Goal: Task Accomplishment & Management: Manage account settings

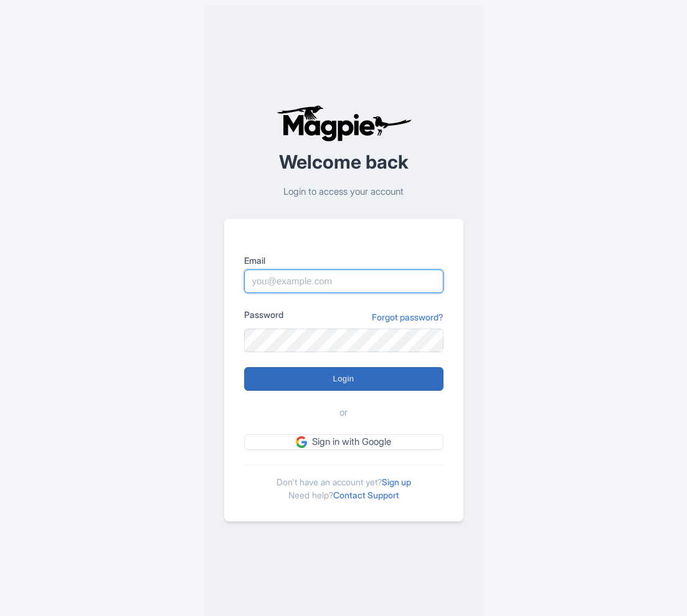
type input "[EMAIL_ADDRESS][DOMAIN_NAME]"
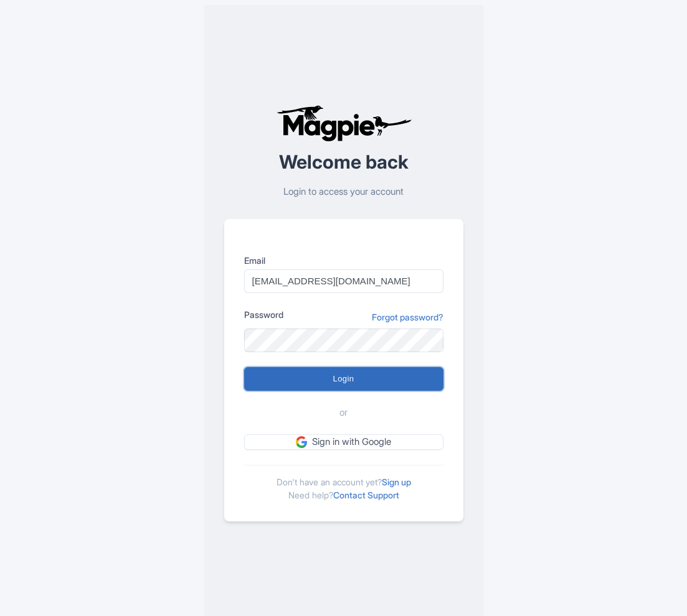
click at [341, 377] on input "Login" at bounding box center [343, 379] width 199 height 24
type input "Logging in..."
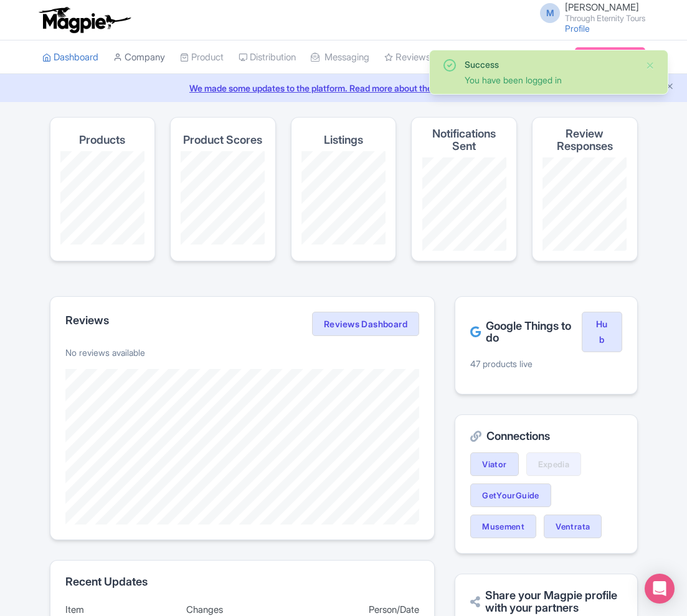
click at [159, 60] on link "Company" at bounding box center [139, 57] width 52 height 34
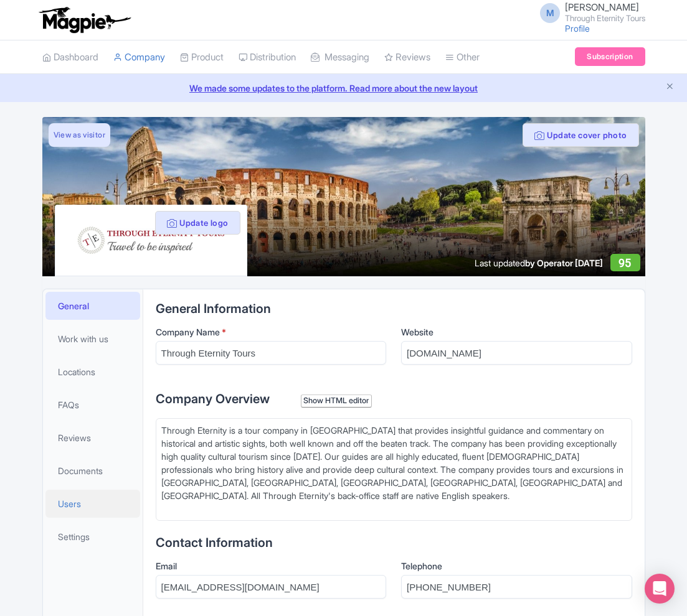
click at [74, 504] on span "Users" at bounding box center [69, 503] width 23 height 13
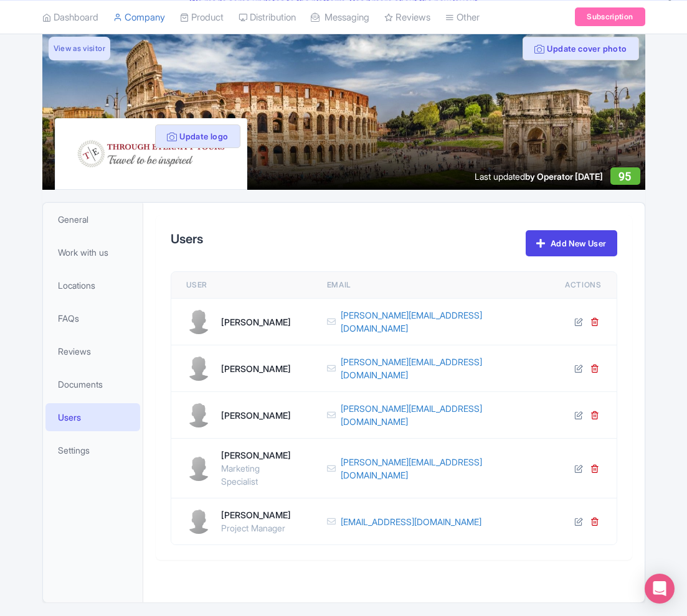
scroll to position [110, 0]
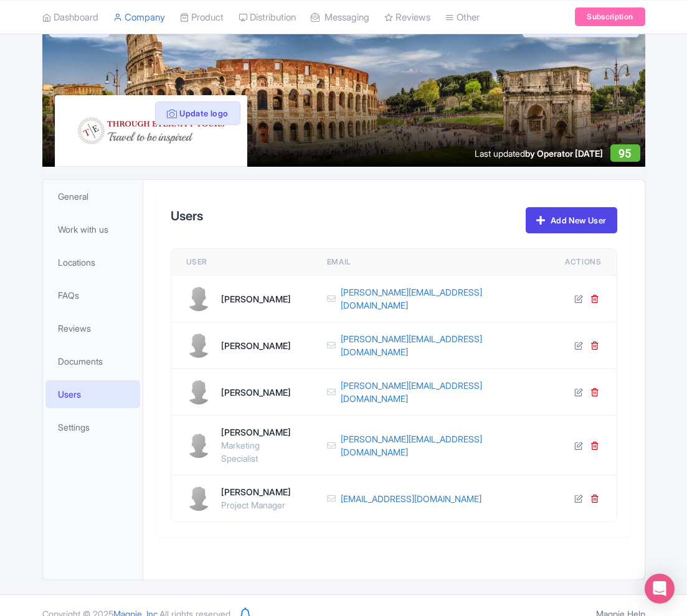
click at [251, 499] on div "Project Manager" at bounding box center [256, 505] width 70 height 13
click at [578, 494] on icon at bounding box center [578, 498] width 9 height 9
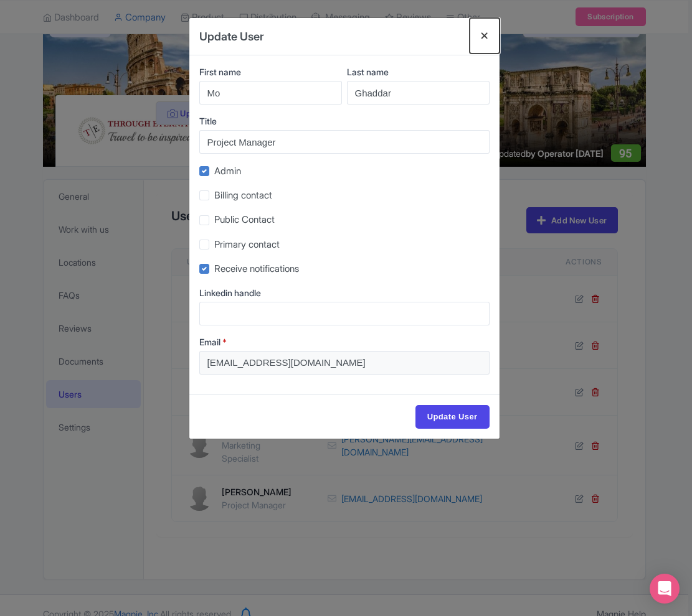
click at [483, 32] on button "Close" at bounding box center [484, 35] width 30 height 35
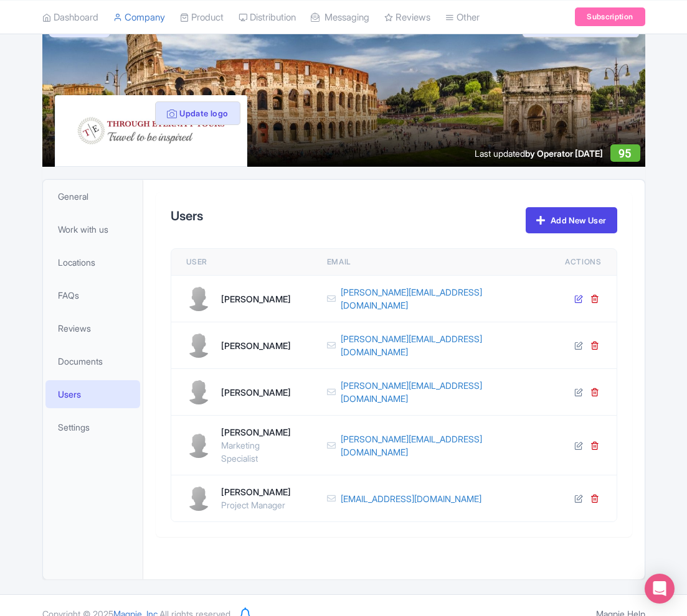
click at [580, 299] on icon at bounding box center [578, 298] width 9 height 9
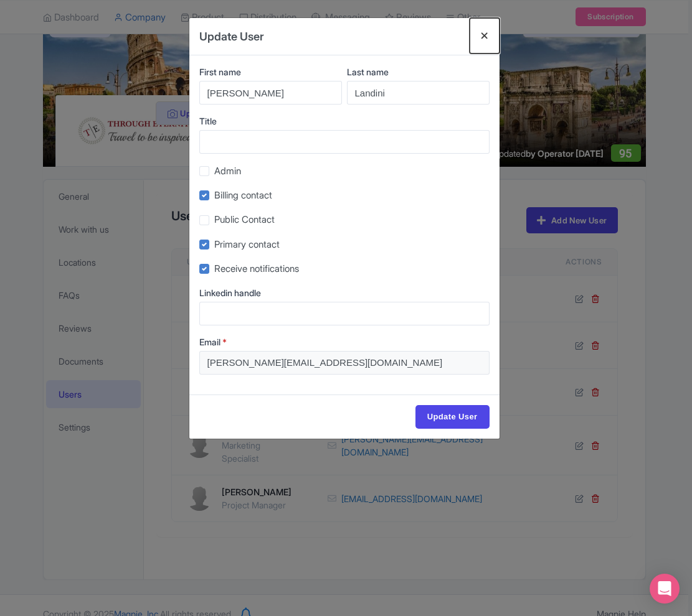
click at [483, 34] on button "Close" at bounding box center [484, 35] width 30 height 35
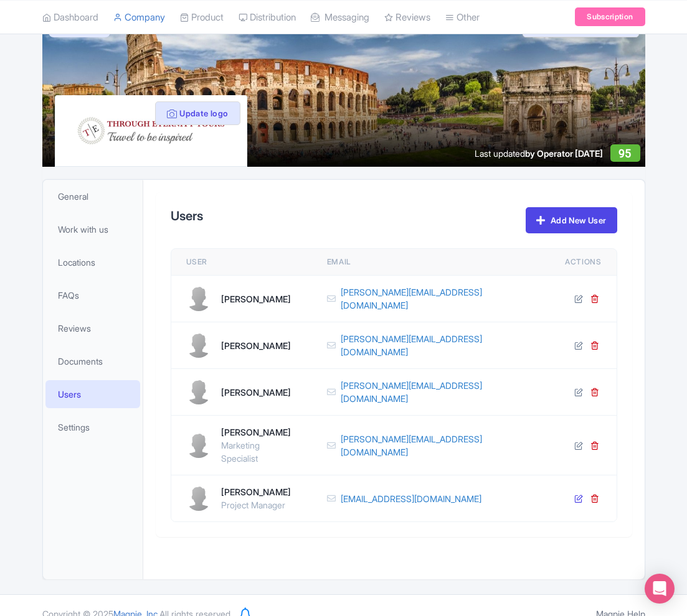
click at [580, 494] on icon at bounding box center [578, 498] width 9 height 9
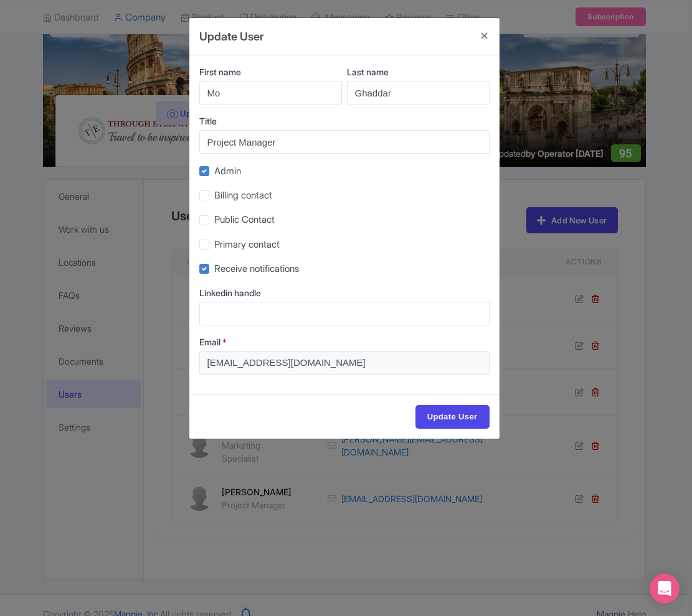
click at [214, 271] on label "Receive notifications" at bounding box center [256, 269] width 85 height 14
click at [214, 270] on input "Receive notifications" at bounding box center [218, 265] width 8 height 8
click at [214, 271] on label "Receive notifications" at bounding box center [256, 269] width 85 height 14
click at [214, 270] on input "Receive notifications" at bounding box center [218, 265] width 8 height 8
checkbox input "true"
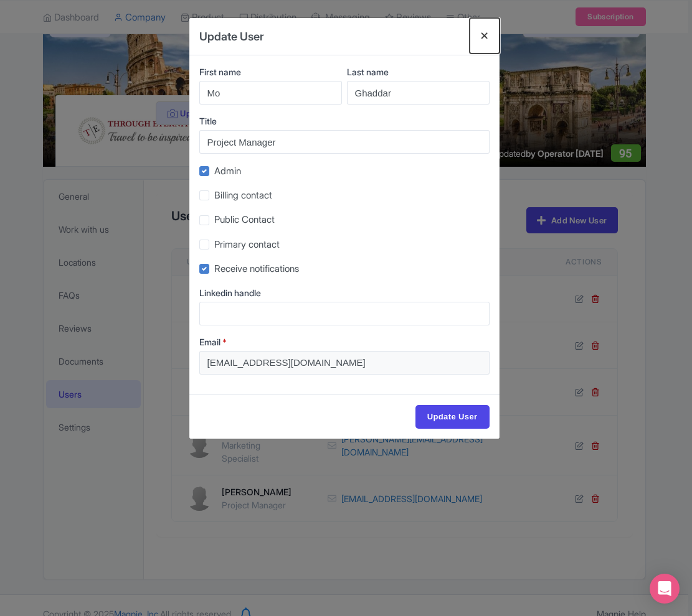
click at [482, 32] on button "Close" at bounding box center [484, 35] width 30 height 35
